Goal: Find specific page/section: Find specific page/section

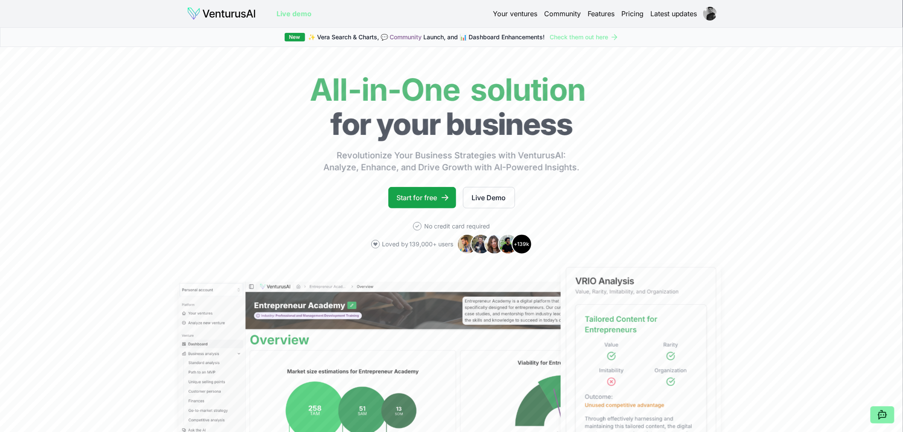
click at [504, 12] on link "Your ventures" at bounding box center [515, 14] width 44 height 10
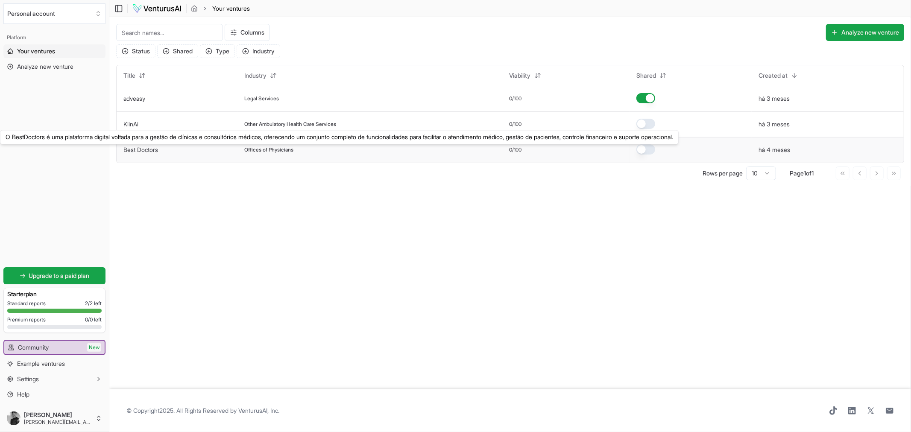
click at [144, 148] on link "Best Doctors" at bounding box center [140, 149] width 35 height 7
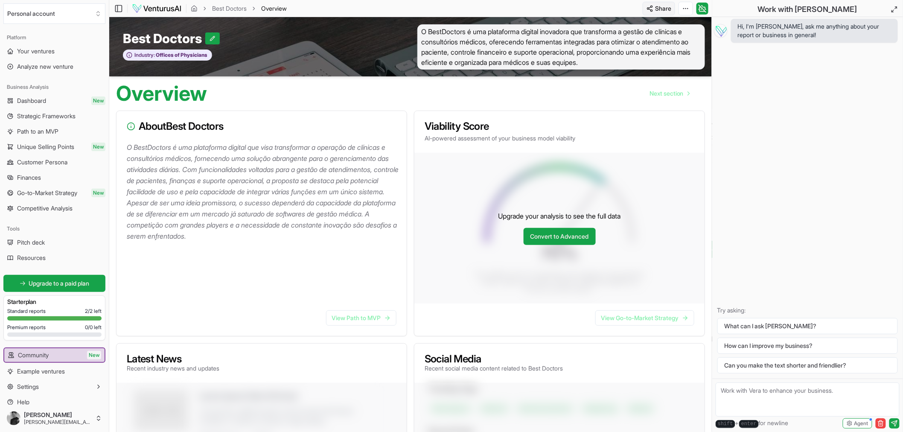
click at [659, 10] on html "We value your privacy We use cookies to enhance your browsing experience, serve…" at bounding box center [451, 216] width 903 height 432
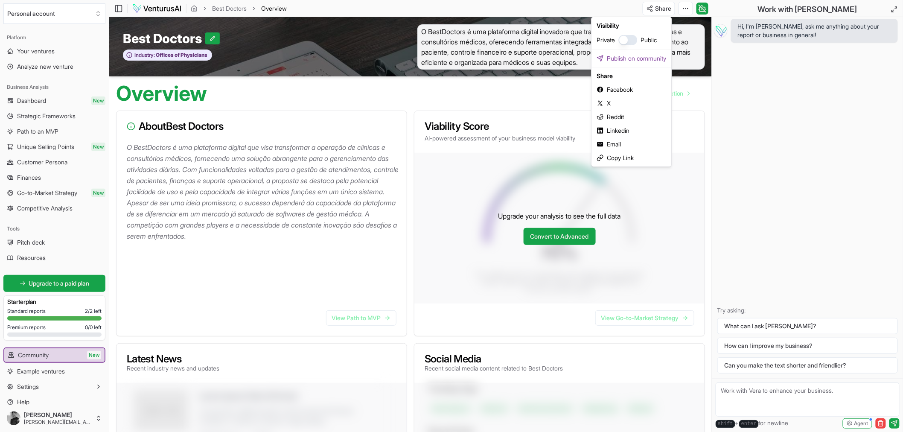
click at [630, 40] on button "button" at bounding box center [628, 40] width 19 height 10
click at [615, 161] on div "Copy Link" at bounding box center [632, 158] width 76 height 14
